Goal: Navigation & Orientation: Find specific page/section

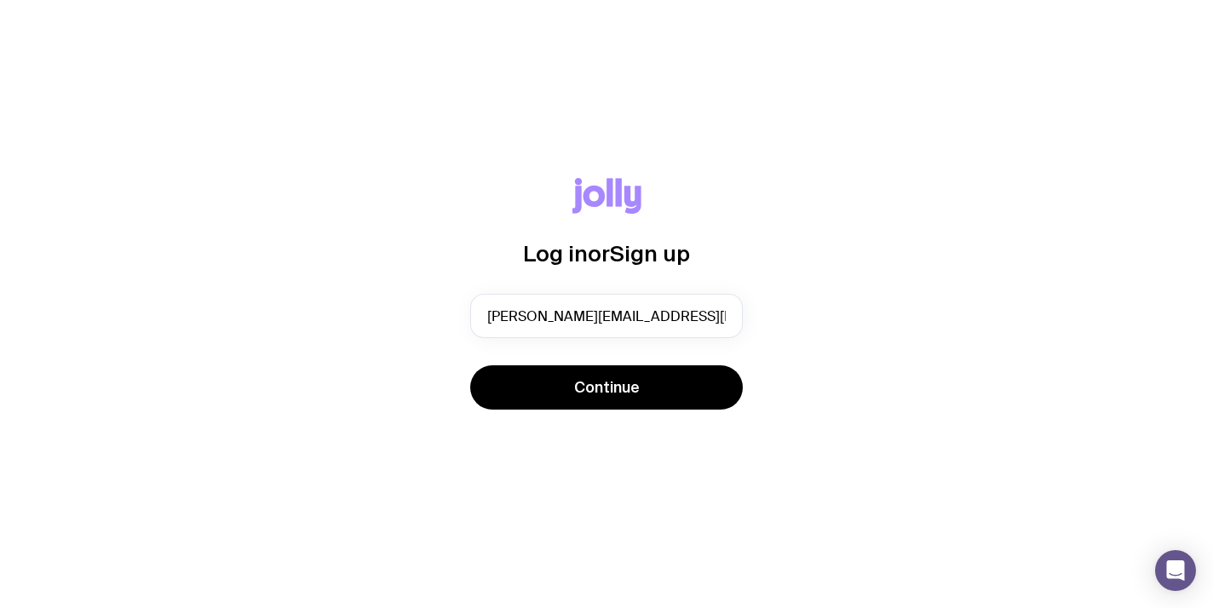
drag, startPoint x: 0, startPoint y: 0, endPoint x: 611, endPoint y: 411, distance: 736.2
click at [614, 389] on span "Continue" at bounding box center [607, 387] width 66 height 20
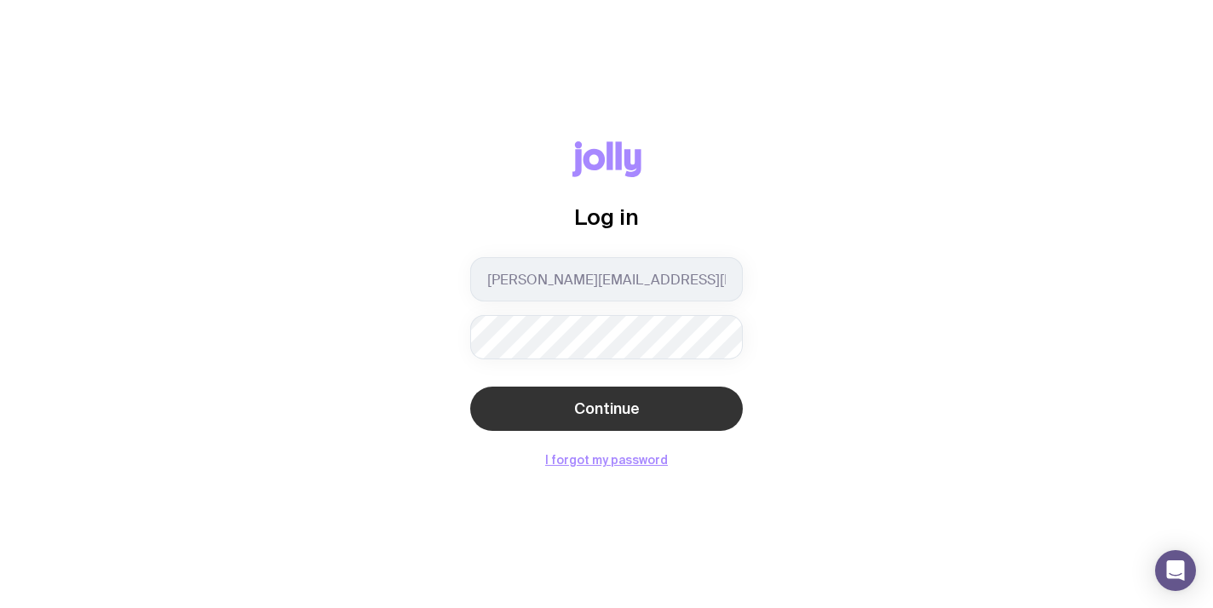
click at [625, 422] on button "Continue" at bounding box center [606, 409] width 273 height 44
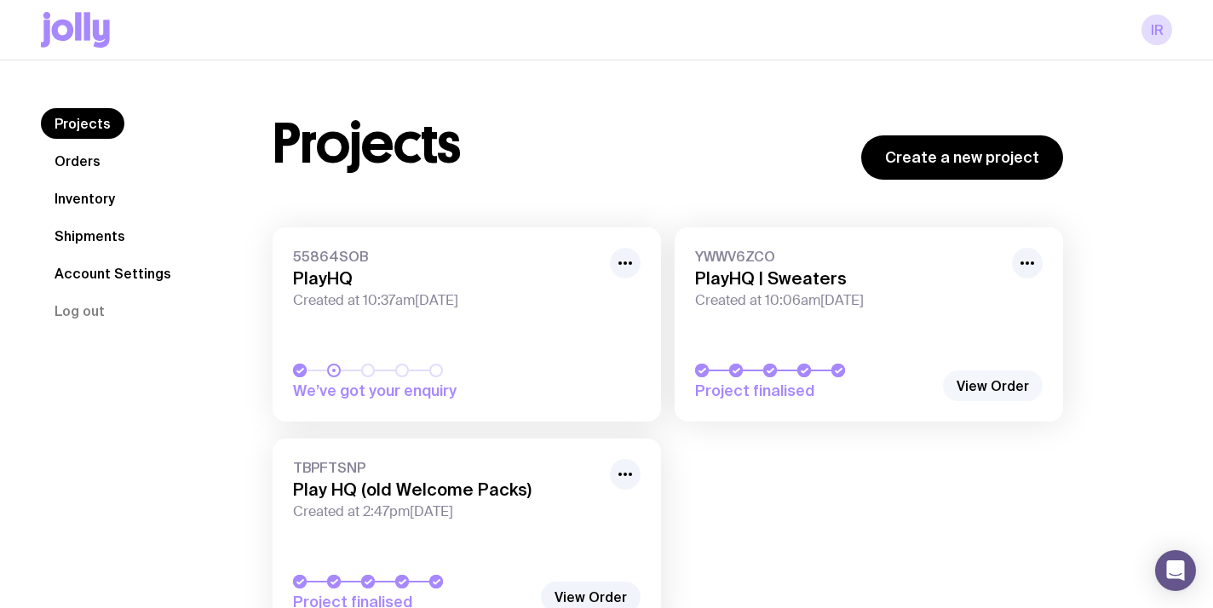
click at [971, 390] on link "View Order" at bounding box center [993, 386] width 100 height 31
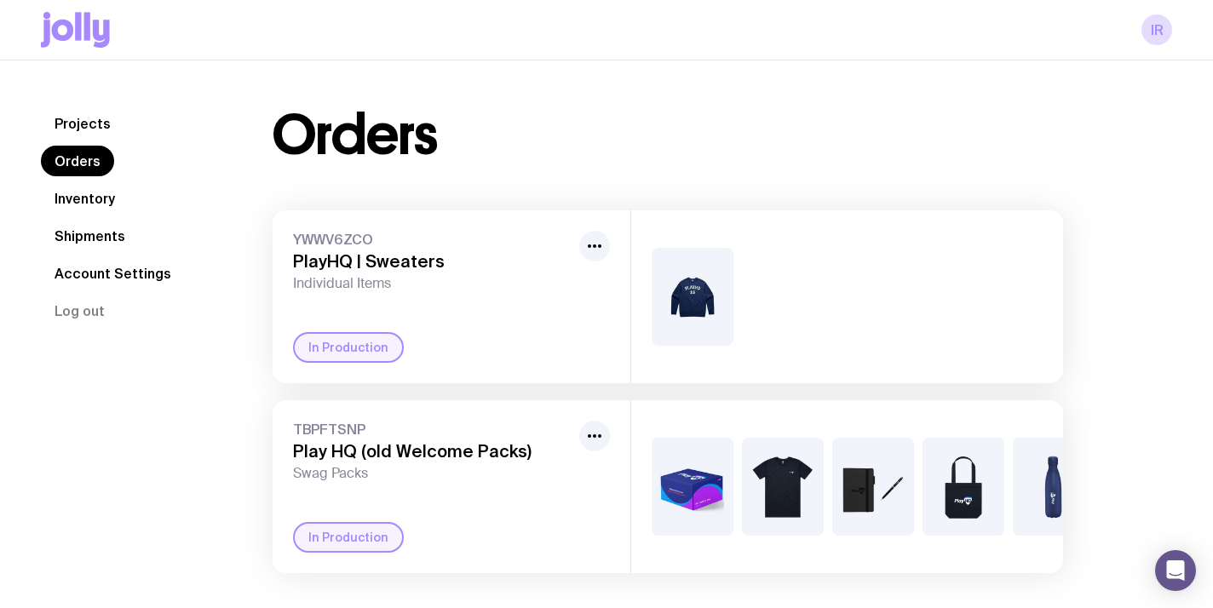
click at [857, 250] on div at bounding box center [847, 296] width 432 height 173
click at [454, 292] on div "YWWV6ZCO PlayHQ | Sweaters Individual Items In Production" at bounding box center [452, 296] width 358 height 173
click at [593, 245] on icon "button" at bounding box center [595, 246] width 20 height 20
click at [859, 320] on div at bounding box center [847, 296] width 432 height 173
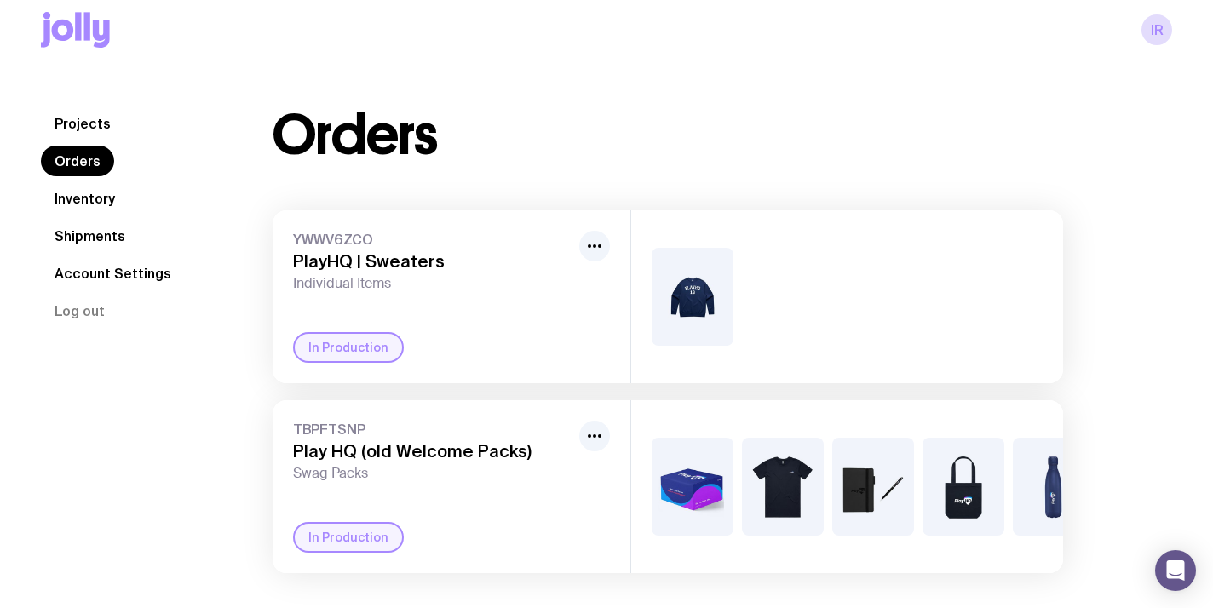
click at [859, 320] on div at bounding box center [847, 296] width 432 height 173
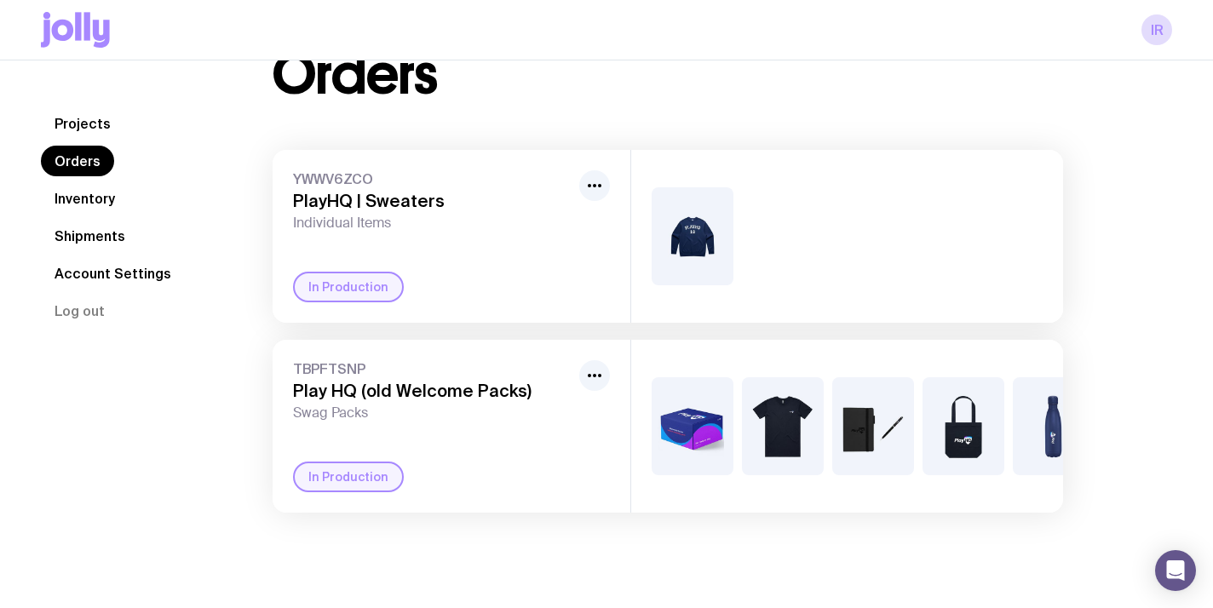
click at [709, 574] on div "Projects Orders Inventory Shipments Account Settings Log out Projects Orders In…" at bounding box center [606, 304] width 1213 height 608
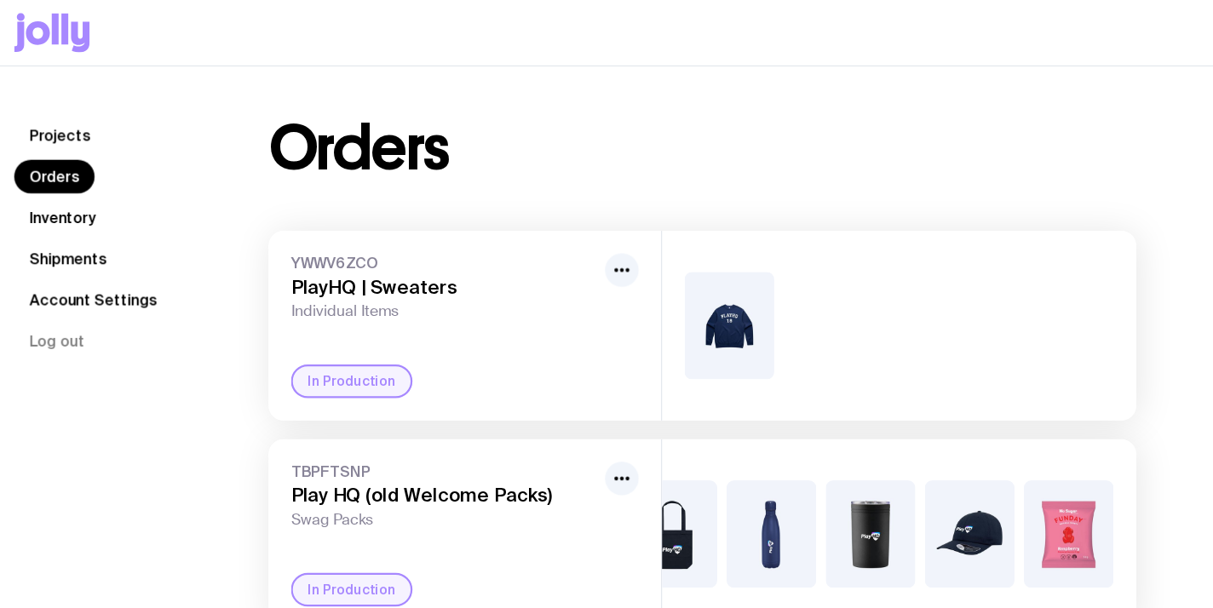
click at [75, 197] on link "Inventory" at bounding box center [85, 198] width 88 height 31
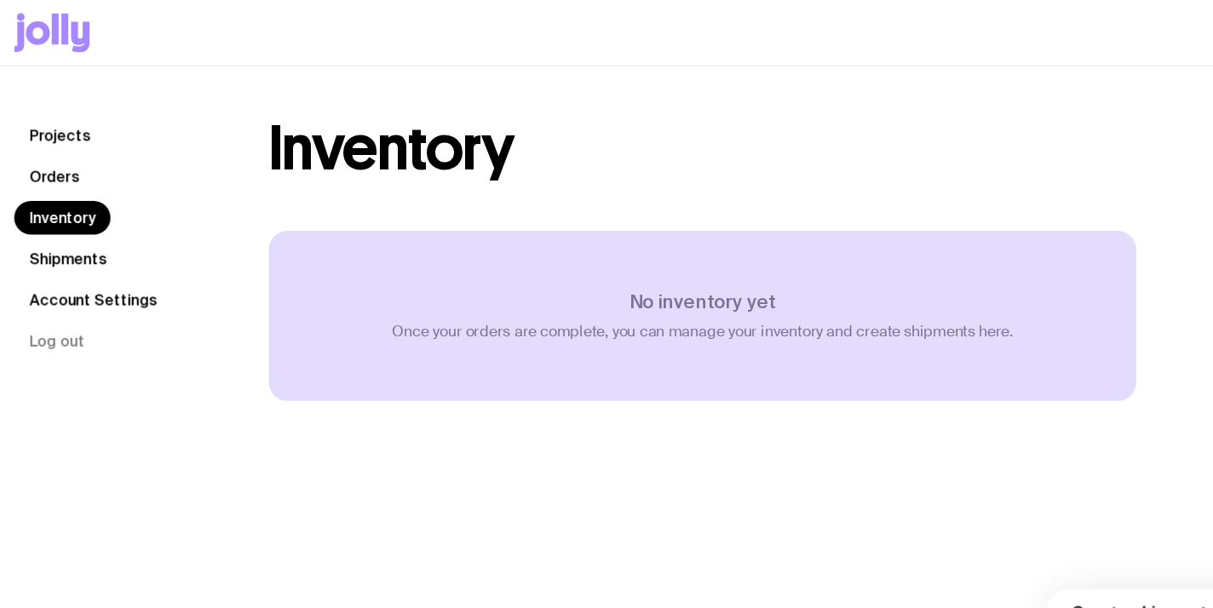
click at [111, 229] on link "Shipments" at bounding box center [90, 236] width 98 height 31
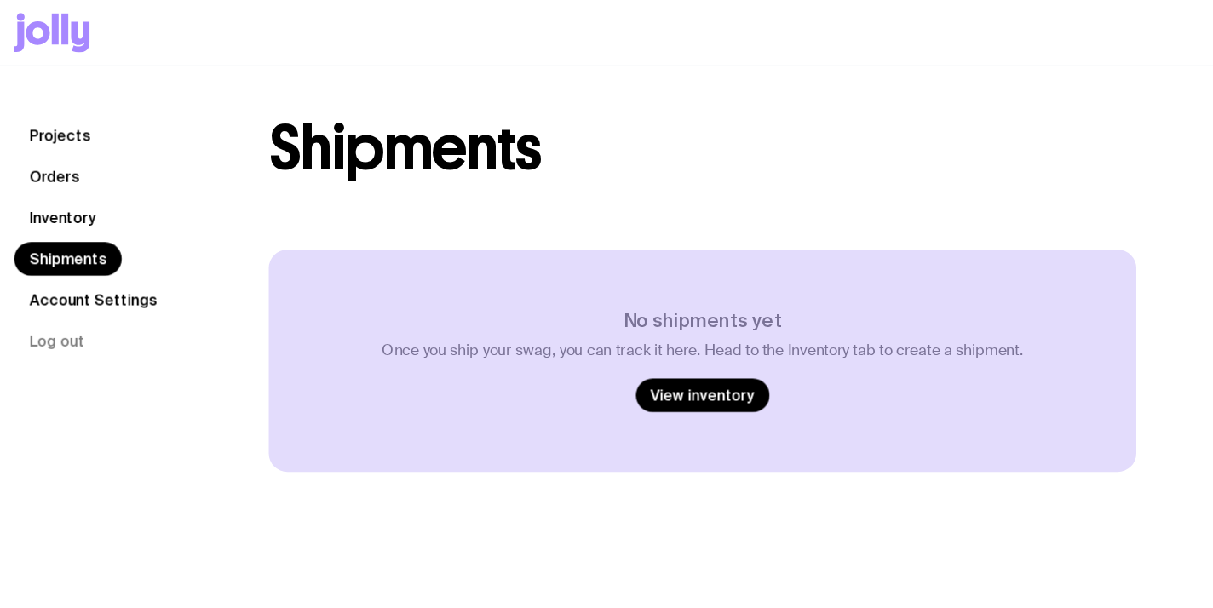
click at [118, 269] on link "Account Settings" at bounding box center [113, 273] width 144 height 31
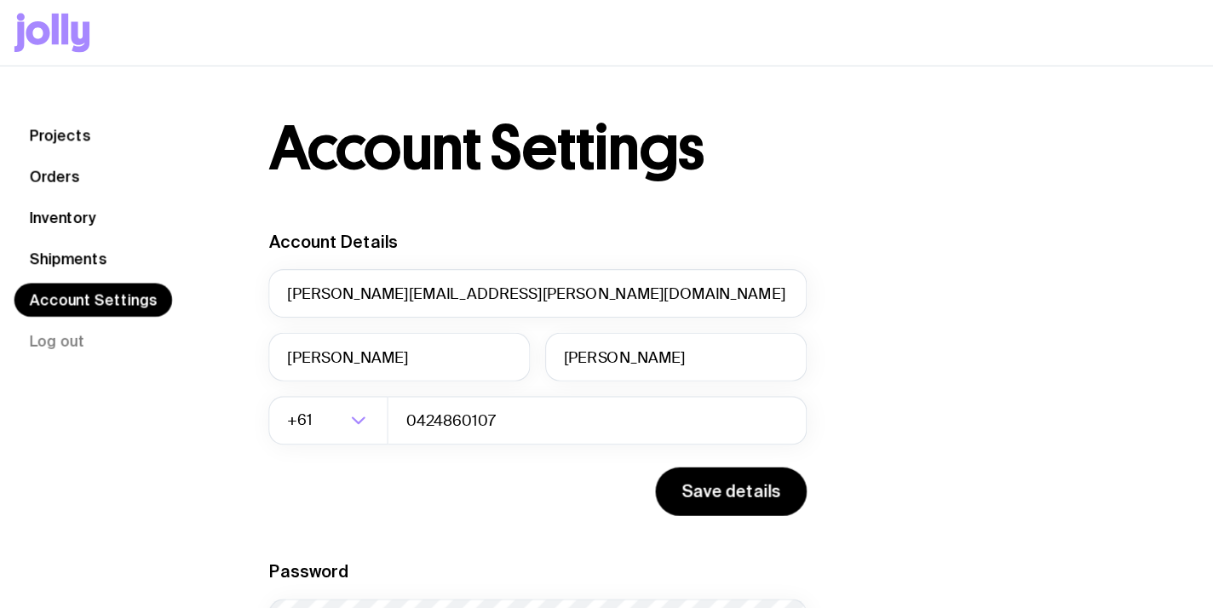
click at [74, 130] on link "Projects" at bounding box center [83, 123] width 84 height 31
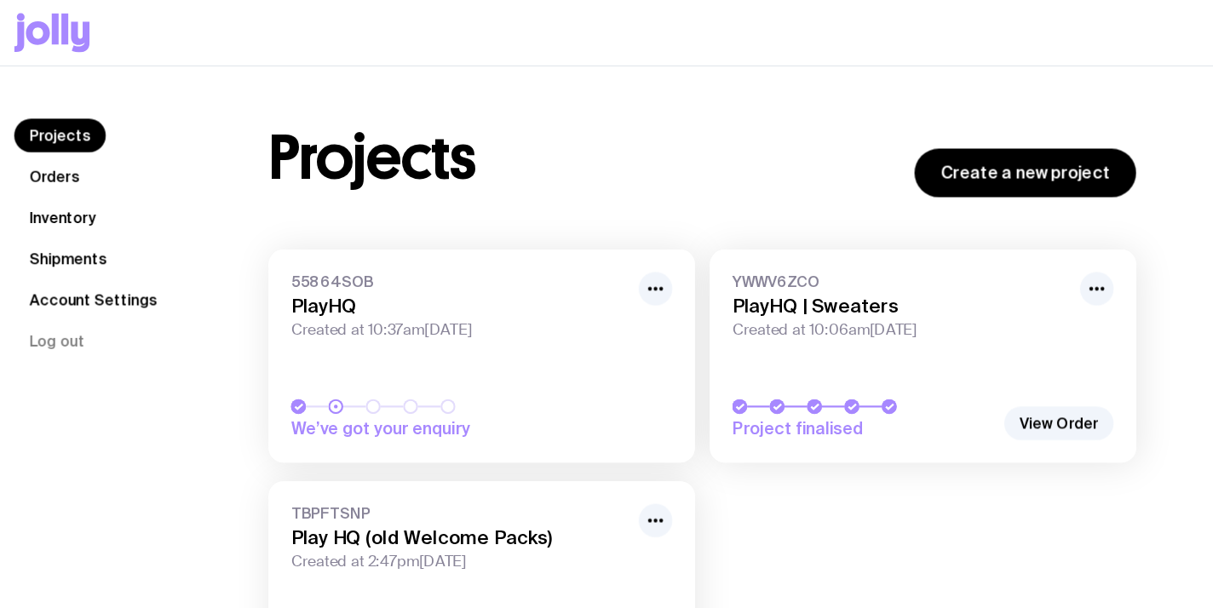
click at [56, 31] on icon at bounding box center [63, 30] width 22 height 21
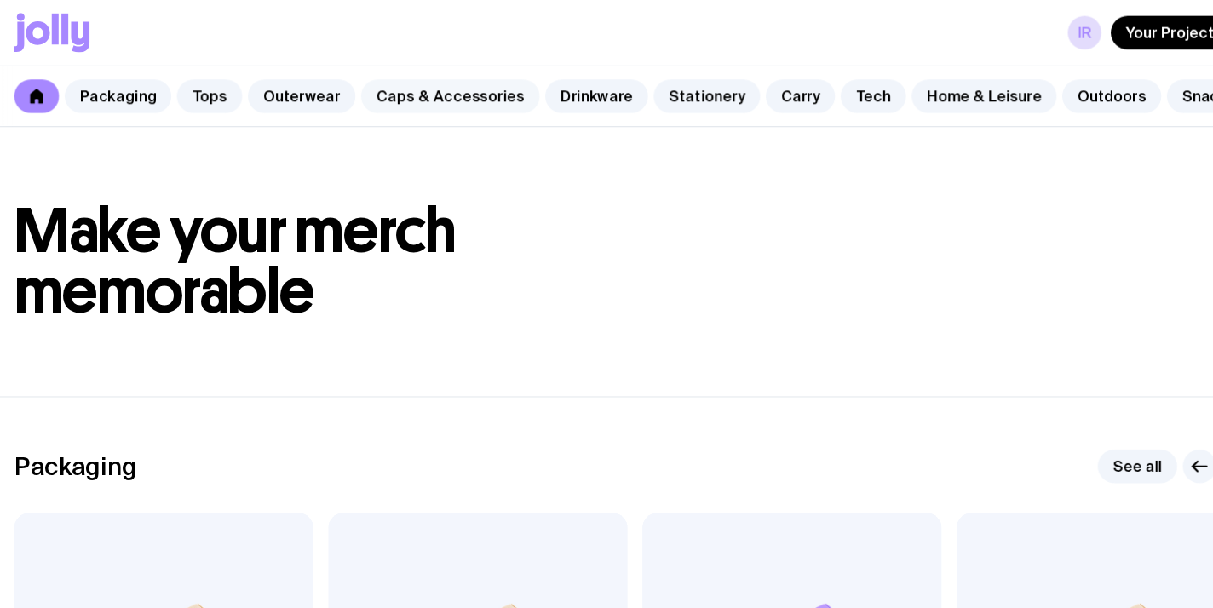
click at [441, 89] on link "Caps & Accessories" at bounding box center [438, 87] width 163 height 31
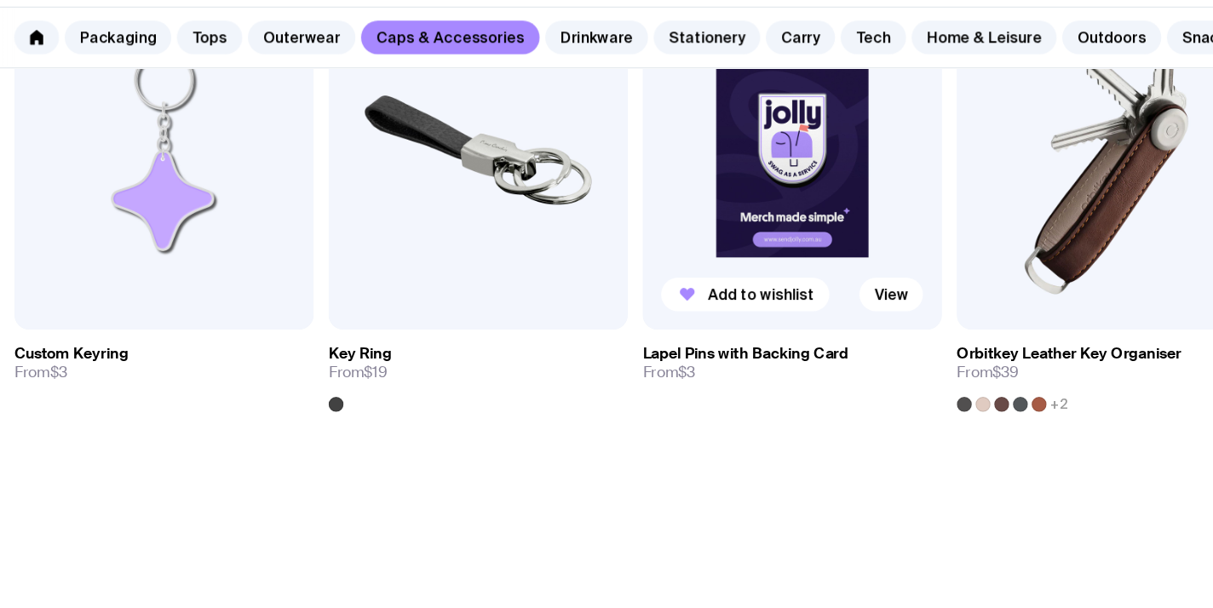
scroll to position [2700, 0]
